Goal: Task Accomplishment & Management: Use online tool/utility

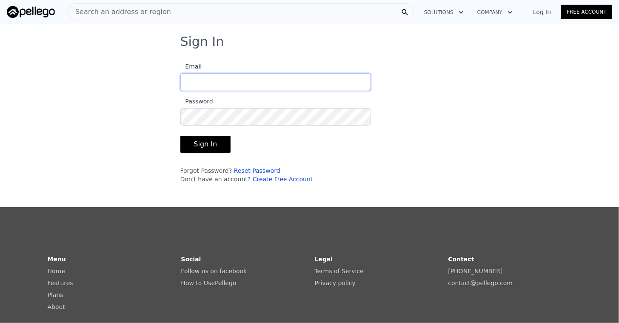
click at [255, 82] on input "Email" at bounding box center [275, 82] width 191 height 18
type input "[EMAIL_ADDRESS][DOMAIN_NAME]"
click at [207, 142] on button "Sign In" at bounding box center [205, 144] width 51 height 17
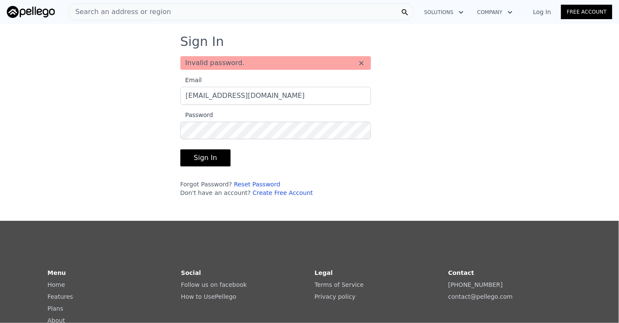
click at [207, 156] on button "Sign In" at bounding box center [205, 157] width 51 height 17
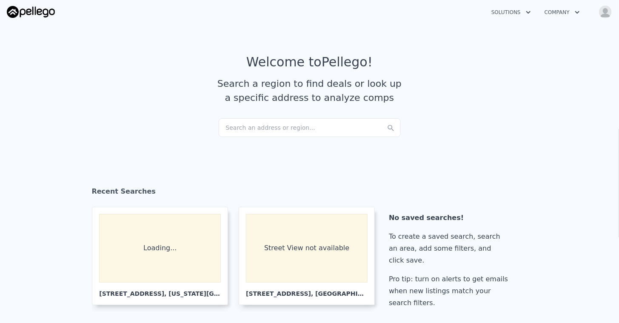
checkbox input "true"
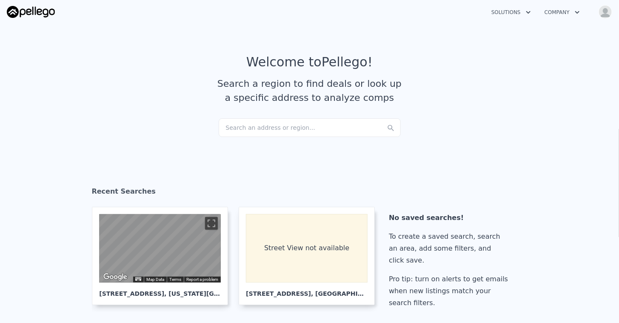
click at [517, 9] on button "Solutions" at bounding box center [510, 12] width 53 height 15
click at [512, 33] on link "Agents Solutions" at bounding box center [531, 32] width 95 height 15
